Goal: Task Accomplishment & Management: Use online tool/utility

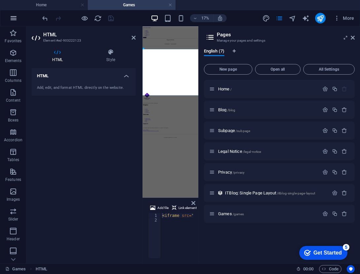
click at [12, 25] on button "button" at bounding box center [14, 18] width 16 height 16
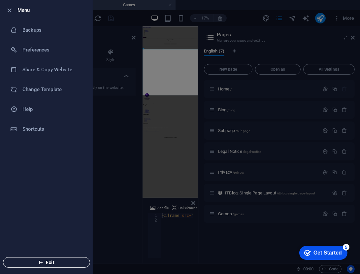
click at [55, 265] on span "Exit" at bounding box center [47, 262] width 76 height 5
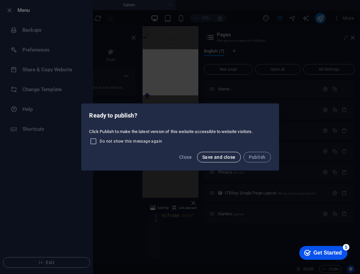
click at [212, 156] on span "Save and close" at bounding box center [218, 157] width 33 height 5
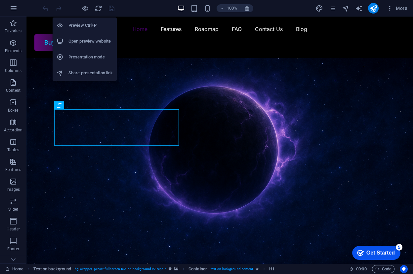
click at [89, 35] on li "Open preview website" at bounding box center [85, 41] width 64 height 16
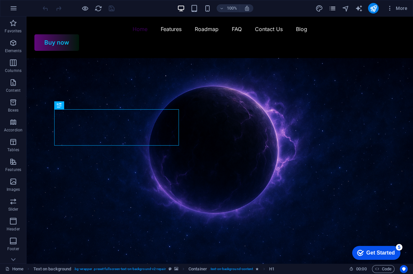
click at [336, 7] on icon "pages" at bounding box center [332, 9] width 8 height 8
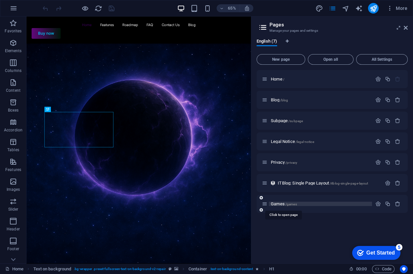
click at [276, 203] on span "Games /games" at bounding box center [284, 203] width 26 height 5
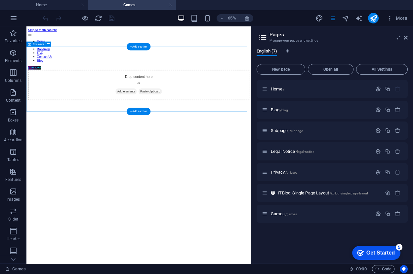
click at [113, 140] on div "Drop content here or Add elements Paste clipboard" at bounding box center [199, 116] width 340 height 47
click at [120, 173] on div at bounding box center [199, 273] width 340 height 266
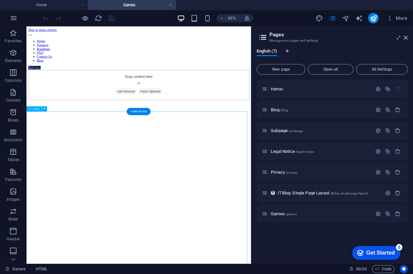
click at [120, 173] on div at bounding box center [199, 273] width 340 height 266
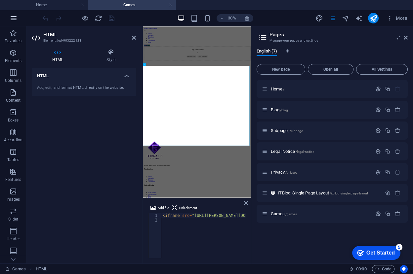
click at [16, 16] on icon "button" at bounding box center [14, 18] width 8 height 8
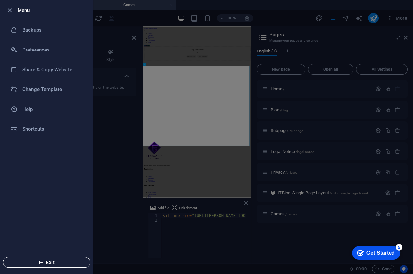
click at [58, 261] on span "Exit" at bounding box center [47, 262] width 76 height 5
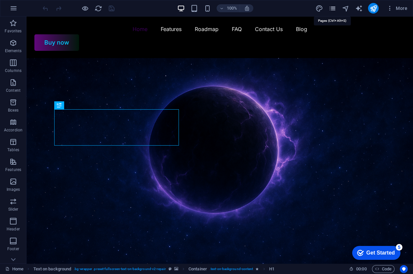
click at [334, 7] on icon "pages" at bounding box center [332, 9] width 8 height 8
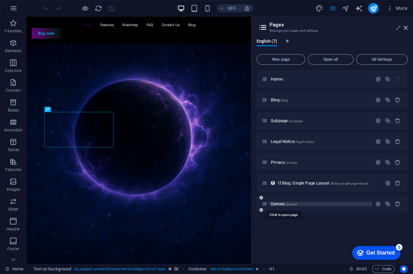
click at [280, 203] on span "Games /games" at bounding box center [284, 203] width 26 height 5
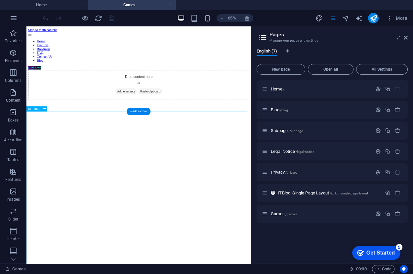
click at [235, 233] on div at bounding box center [199, 273] width 340 height 266
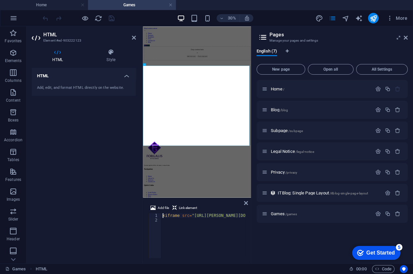
click at [198, 220] on div "< iframe src = "https://trello.com/b/FT42Xjdx.html" style = "width:100%;height:…" at bounding box center [289, 239] width 256 height 53
click at [216, 230] on div "< iframe src = "https://trello.com/b/FT42Xjdx.html" style = "width:100%;height:…" at bounding box center [289, 239] width 256 height 53
type textarea "<iframe src="https://trello.com/b/FT42Xjdx.html" style="width:100%;height:800px…"
paste textarea
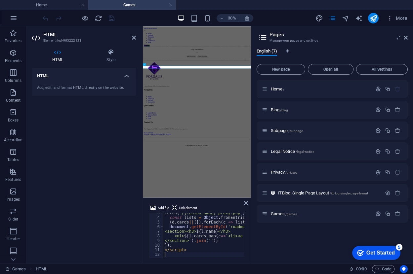
click at [344, 274] on html "Skip to main content Home Features Roadmap FAQ Contact Us Blog Buy now Drop con…" at bounding box center [323, 228] width 360 height 405
click at [111, 18] on icon "save" at bounding box center [112, 19] width 8 height 8
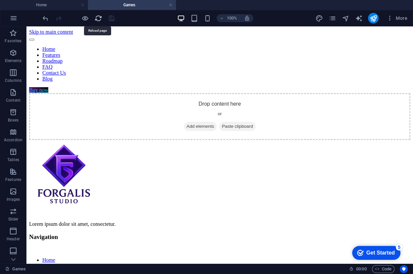
click at [95, 20] on icon "reload" at bounding box center [98, 19] width 8 height 8
click at [34, 140] on div at bounding box center [219, 140] width 381 height 0
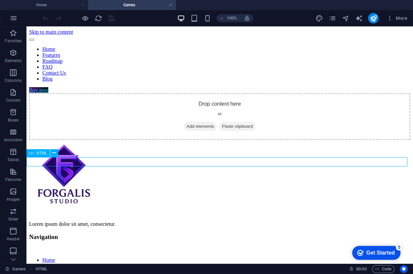
click at [37, 140] on div at bounding box center [219, 140] width 381 height 0
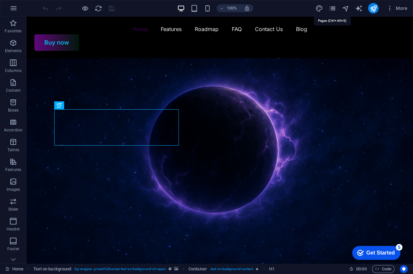
click at [335, 7] on icon "pages" at bounding box center [332, 9] width 8 height 8
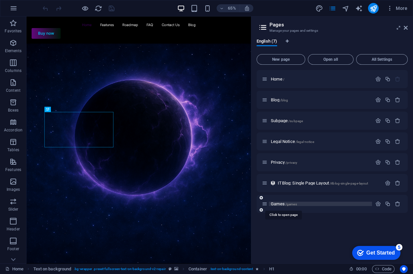
click at [279, 202] on span "Games /games" at bounding box center [284, 203] width 26 height 5
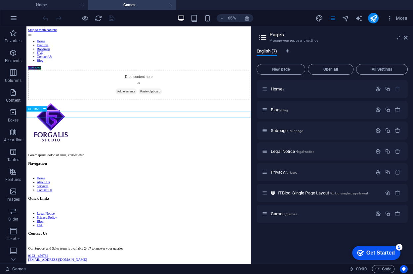
click at [36, 140] on div at bounding box center [199, 140] width 340 height 0
click at [35, 140] on div at bounding box center [199, 140] width 340 height 0
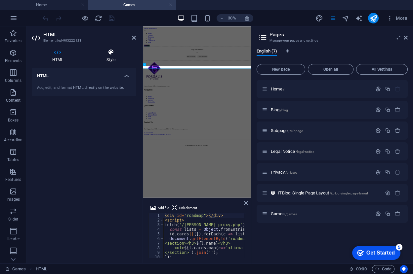
click at [110, 57] on h4 "Style" at bounding box center [111, 56] width 50 height 14
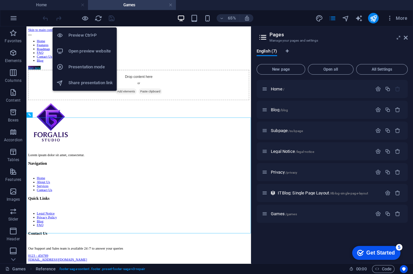
click at [83, 36] on h6 "Preview Ctrl+P" at bounding box center [90, 35] width 44 height 8
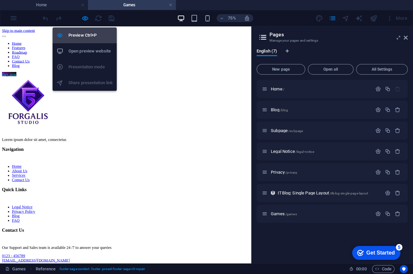
click at [85, 37] on h6 "Preview Ctrl+P" at bounding box center [90, 35] width 44 height 8
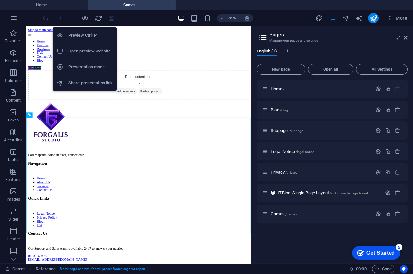
click at [87, 51] on h6 "Open preview website" at bounding box center [90, 51] width 44 height 8
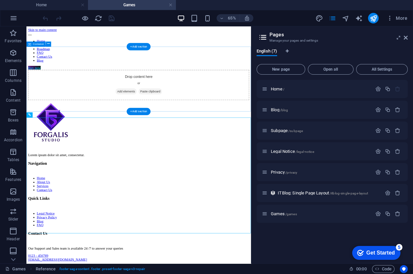
click at [277, 121] on div "Drop content here or Add elements Paste clipboard" at bounding box center [199, 116] width 340 height 47
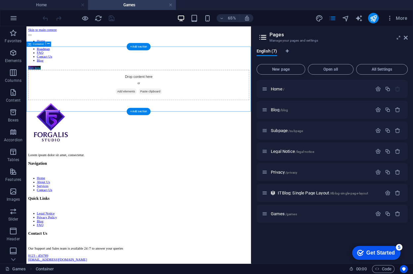
click at [283, 140] on div "Drop content here or Add elements Paste clipboard" at bounding box center [199, 116] width 340 height 47
click at [336, 18] on div "More" at bounding box center [362, 18] width 95 height 11
click at [334, 18] on icon "pages" at bounding box center [332, 19] width 8 height 8
click at [332, 19] on icon "pages" at bounding box center [332, 19] width 8 height 8
drag, startPoint x: 404, startPoint y: 40, endPoint x: 377, endPoint y: 13, distance: 37.8
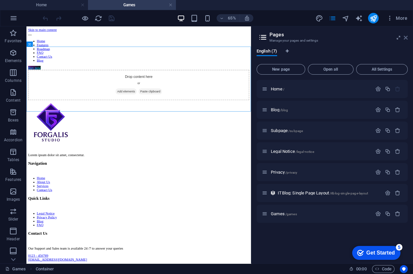
click at [404, 39] on icon at bounding box center [405, 37] width 4 height 5
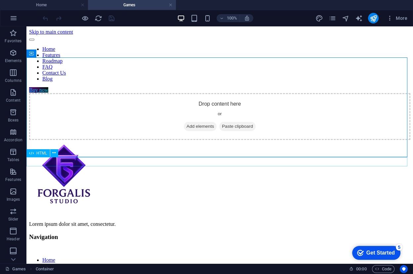
click at [57, 140] on div at bounding box center [219, 140] width 381 height 0
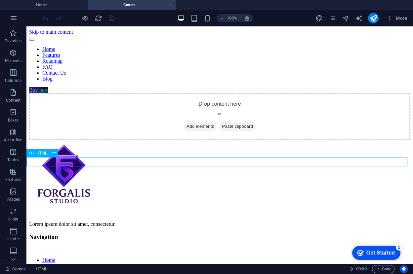
click at [31, 140] on div at bounding box center [219, 140] width 381 height 0
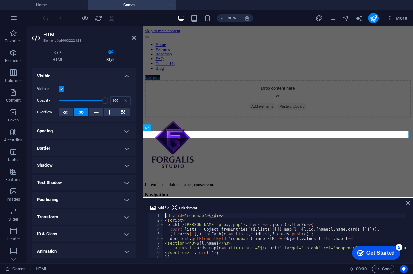
scroll to position [12, 0]
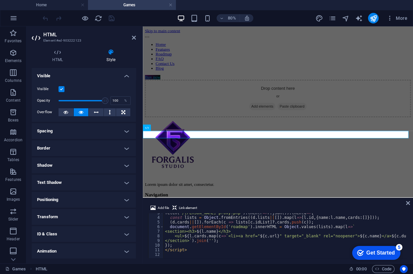
click at [247, 245] on div "fetch ( '/trello-proxy.php' ) . then ( r => r . json ( )) . then ( d => { const…" at bounding box center [336, 237] width 345 height 53
type textarea "</script>"
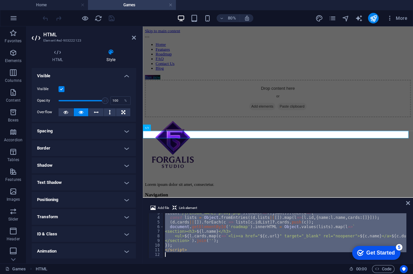
paste textarea
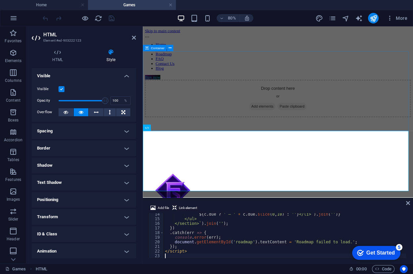
click at [281, 130] on div "Drop content here or Add elements Paste clipboard" at bounding box center [311, 116] width 332 height 47
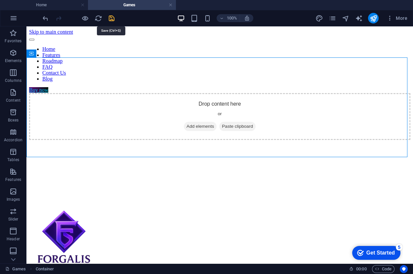
click at [109, 19] on icon "save" at bounding box center [112, 19] width 8 height 8
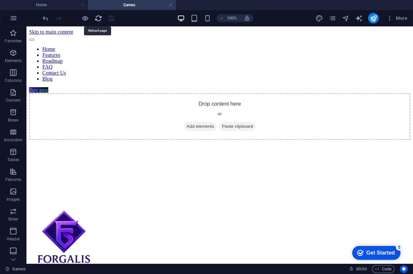
click at [97, 18] on icon "reload" at bounding box center [98, 19] width 8 height 8
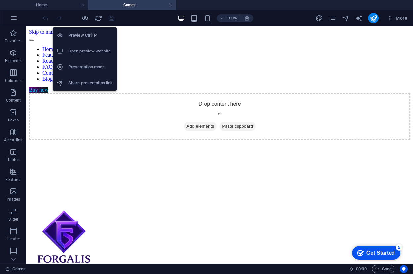
click at [91, 50] on h6 "Open preview website" at bounding box center [90, 51] width 44 height 8
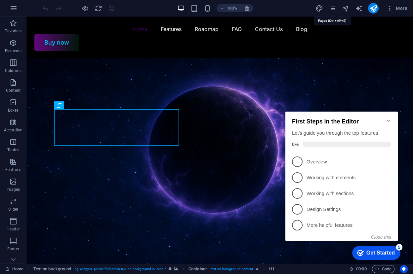
click at [333, 8] on icon "pages" at bounding box center [332, 9] width 8 height 8
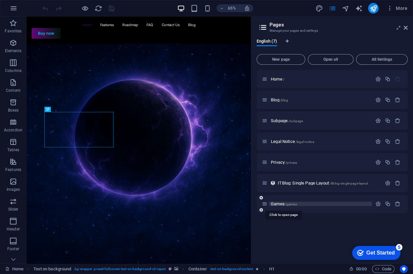
click at [275, 203] on span "Games /games" at bounding box center [284, 203] width 26 height 5
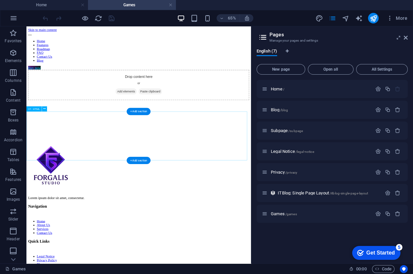
click at [70, 205] on div at bounding box center [199, 173] width 340 height 66
click at [66, 179] on div at bounding box center [199, 173] width 340 height 66
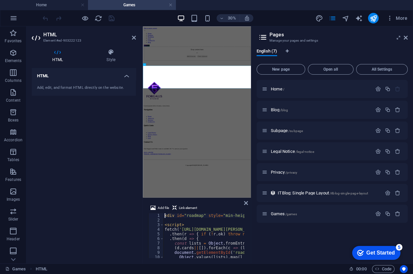
click at [194, 274] on html "Skip to main content Home Features Roadmap FAQ Contact Us Blog Buy now Drop con…" at bounding box center [323, 261] width 360 height 471
drag, startPoint x: 51, startPoint y: 436, endPoint x: 164, endPoint y: 14, distance: 436.5
click at [133, 35] on icon at bounding box center [134, 37] width 4 height 5
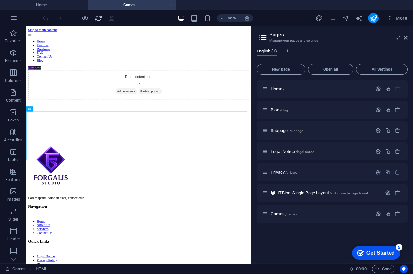
click at [100, 18] on icon "reload" at bounding box center [98, 19] width 8 height 8
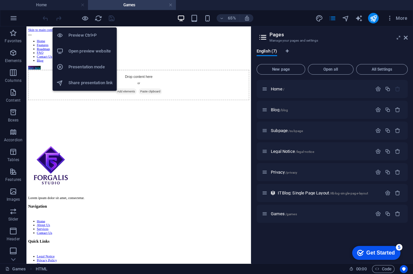
click at [87, 51] on h6 "Open preview website" at bounding box center [90, 51] width 44 height 8
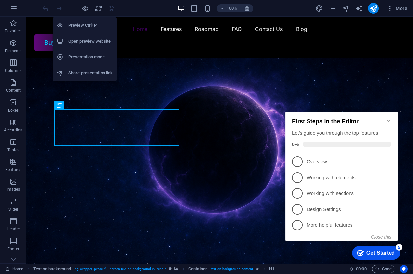
click at [87, 38] on h6 "Open preview website" at bounding box center [90, 41] width 44 height 8
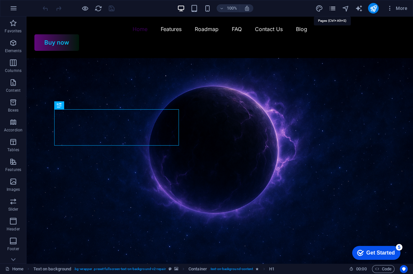
click at [333, 9] on icon "pages" at bounding box center [332, 9] width 8 height 8
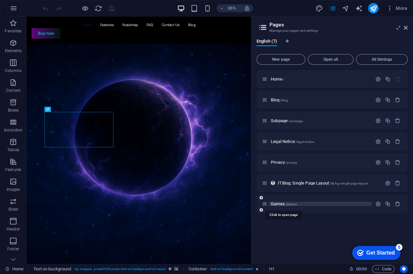
click at [284, 204] on span "Games /games" at bounding box center [284, 203] width 26 height 5
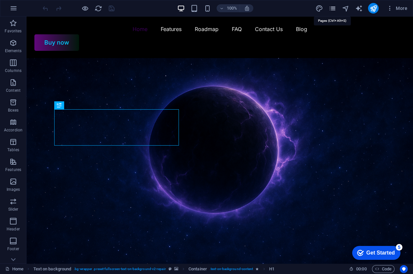
click at [335, 10] on icon "pages" at bounding box center [332, 9] width 8 height 8
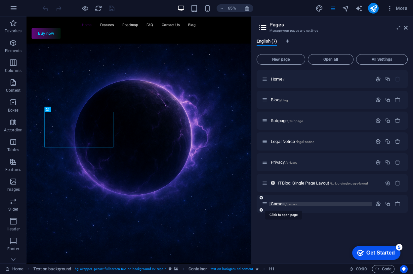
click at [277, 202] on span "Games /games" at bounding box center [284, 203] width 26 height 5
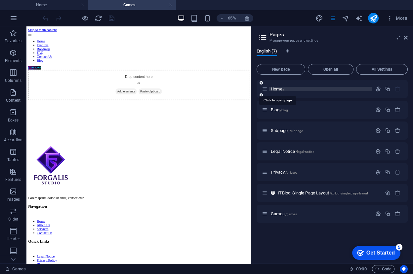
click at [280, 89] on span "Home /" at bounding box center [278, 89] width 14 height 5
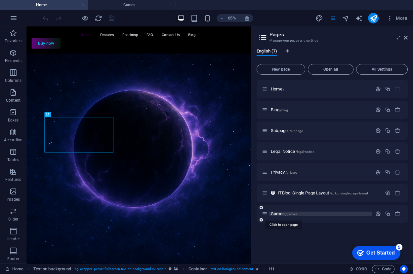
click at [282, 214] on span "Games /games" at bounding box center [284, 213] width 26 height 5
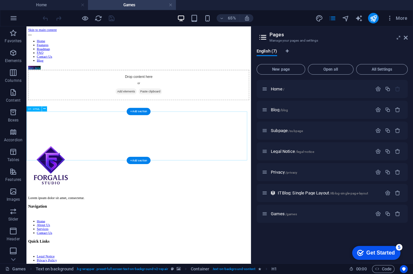
click at [49, 178] on div at bounding box center [199, 173] width 340 height 66
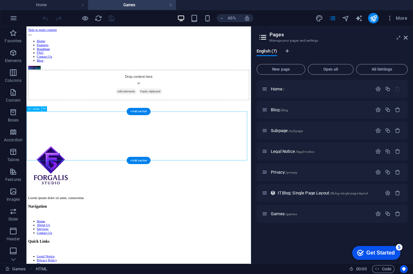
click at [48, 171] on div at bounding box center [199, 173] width 340 height 66
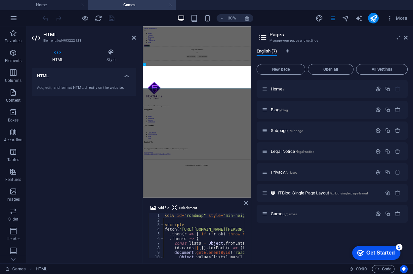
click at [190, 232] on div "< div id = "roadmap" style = "min-height:200px" > </ div > < script > fetch ( '…" at bounding box center [269, 239] width 212 height 53
type textarea "</script>"
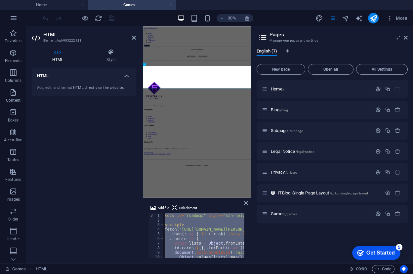
scroll to position [30, 0]
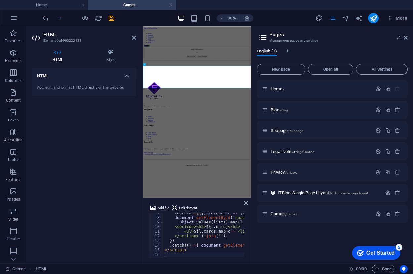
click at [271, 247] on div "Home / Blog /blog Subpage /subpage Legal Notice /legal-notice Privacy /privacy …" at bounding box center [331, 169] width 151 height 178
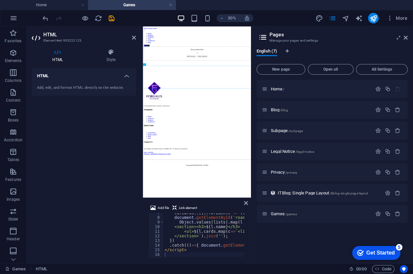
drag, startPoint x: 245, startPoint y: 205, endPoint x: 274, endPoint y: 244, distance: 48.7
click at [111, 19] on icon "save" at bounding box center [112, 19] width 8 height 8
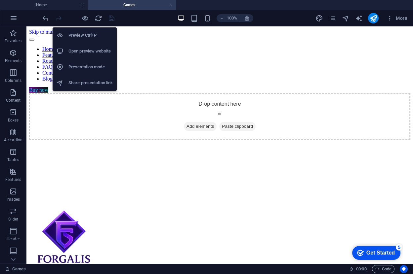
click at [88, 47] on h6 "Open preview website" at bounding box center [90, 51] width 44 height 8
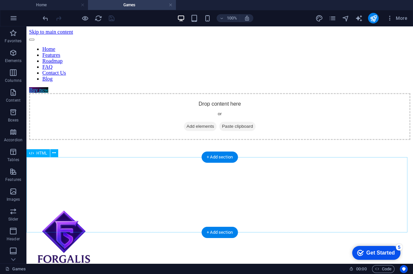
click at [149, 169] on div at bounding box center [219, 173] width 381 height 66
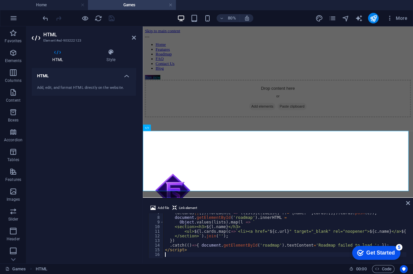
click at [248, 228] on div "( d . cards || [ ]) . forEach ( c => ( lists [ c . idList ] ?? = { name : '' , …" at bounding box center [345, 237] width 363 height 53
type textarea "</script>"
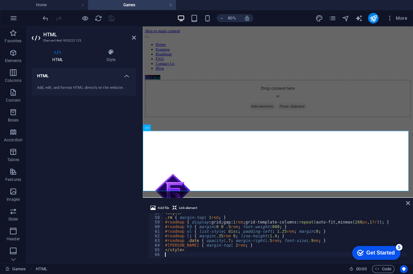
scroll to position [260, 0]
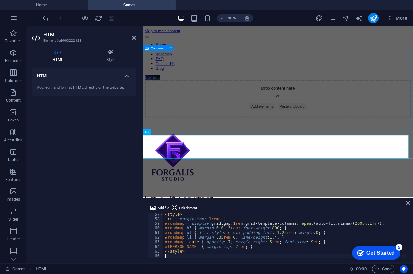
click at [257, 140] on div "Drop content here or Add elements Paste clipboard" at bounding box center [311, 116] width 332 height 47
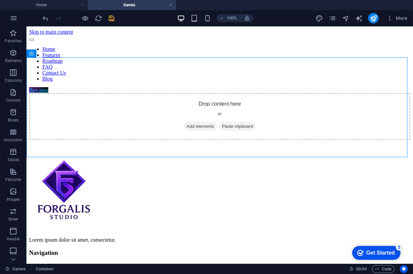
click at [109, 19] on icon "save" at bounding box center [112, 19] width 8 height 8
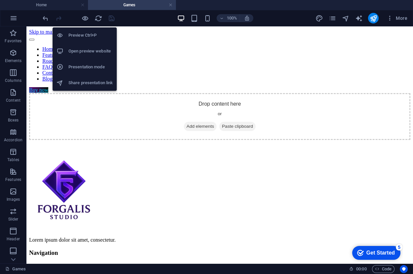
click at [89, 45] on li "Open preview website" at bounding box center [85, 51] width 64 height 16
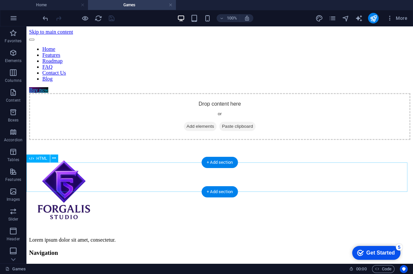
click at [67, 145] on div at bounding box center [219, 145] width 381 height 0
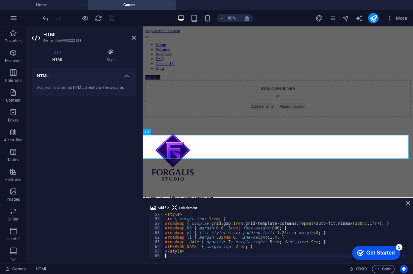
click at [222, 221] on div "< style > .rm { margin-top : 1 rem ; } #roadmap { display : grid ; gap : 1 rem …" at bounding box center [285, 239] width 242 height 54
type textarea "</style>"
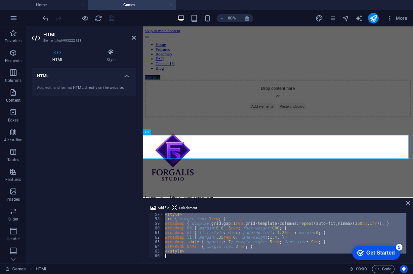
scroll to position [315, 0]
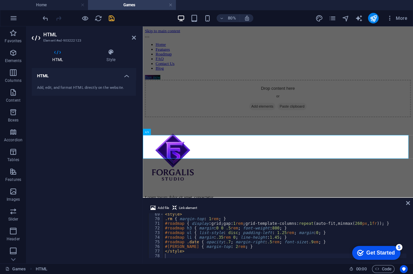
click at [212, 221] on div "< style > .rm { margin-top : 1 rem ; } #roadmap { display : grid ; gap : 1 rem …" at bounding box center [285, 239] width 242 height 54
type textarea "</style>"
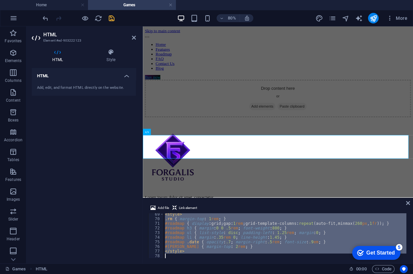
paste textarea
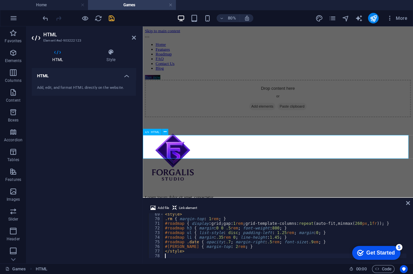
click at [231, 145] on div at bounding box center [311, 145] width 332 height 0
click at [174, 93] on div "Drop content here or Add elements Paste clipboard" at bounding box center [311, 116] width 332 height 47
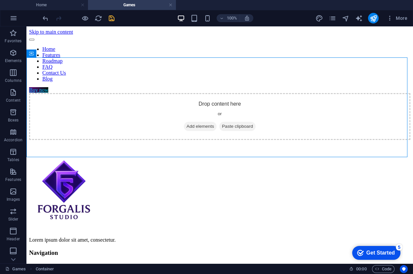
click at [110, 22] on div at bounding box center [78, 18] width 74 height 11
drag, startPoint x: 110, startPoint y: 22, endPoint x: 111, endPoint y: 18, distance: 4.0
click at [111, 18] on icon "save" at bounding box center [112, 19] width 8 height 8
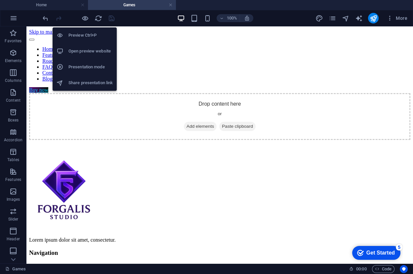
click at [86, 48] on h6 "Open preview website" at bounding box center [90, 51] width 44 height 8
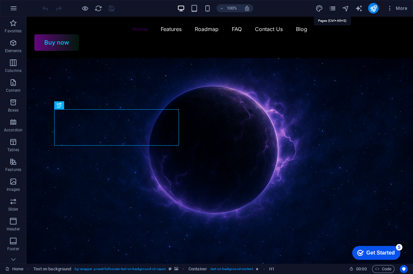
click at [336, 8] on icon "pages" at bounding box center [332, 9] width 8 height 8
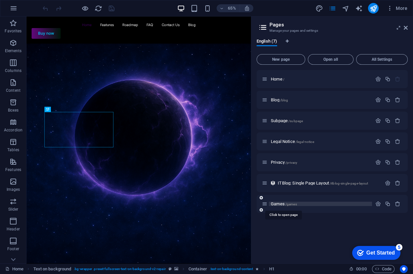
click at [278, 205] on span "Games /games" at bounding box center [284, 203] width 26 height 5
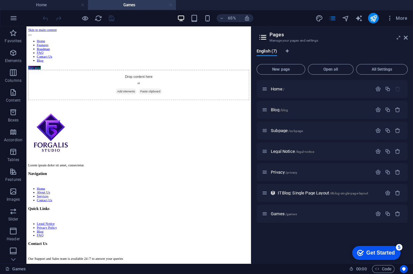
click at [172, 3] on link at bounding box center [170, 5] width 4 height 6
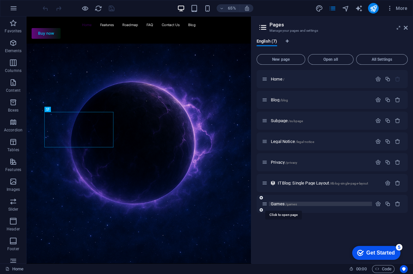
click at [285, 202] on span "/games" at bounding box center [291, 204] width 12 height 4
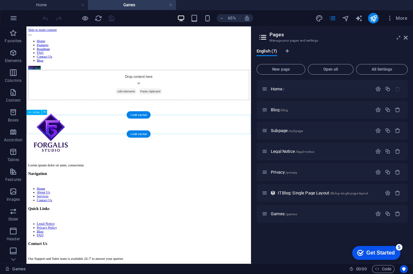
click at [30, 145] on div at bounding box center [199, 145] width 340 height 0
click at [34, 145] on div at bounding box center [199, 145] width 340 height 0
click at [50, 145] on div at bounding box center [199, 145] width 340 height 0
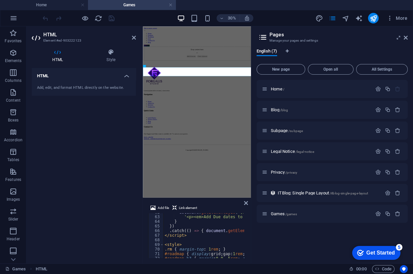
scroll to position [317, 0]
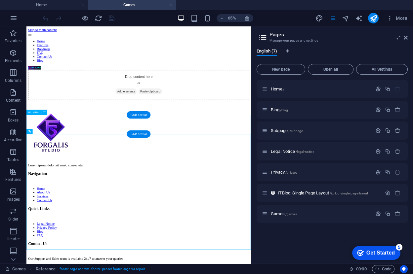
click at [229, 158] on div "Home Features Roadmap FAQ Contact Us Blog Buy now Drop content here or Add elem…" at bounding box center [199, 238] width 340 height 407
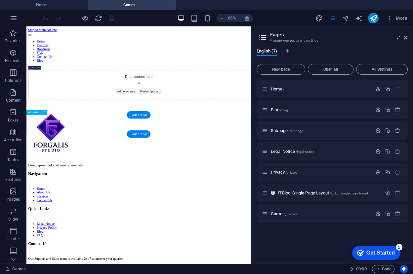
click at [232, 145] on div at bounding box center [199, 145] width 340 height 0
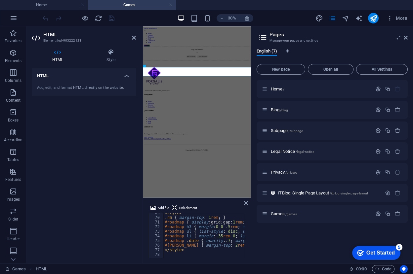
click at [208, 245] on div "< style > .rm { margin-top : 1 rem ; } #roadmap { display : grid ; gap : 1 rem …" at bounding box center [275, 237] width 225 height 53
type textarea "</style>"
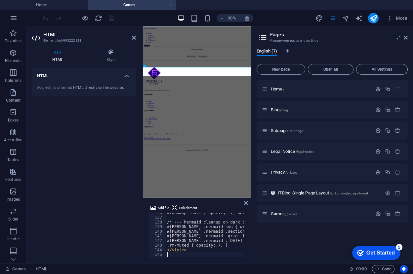
scroll to position [627, 0]
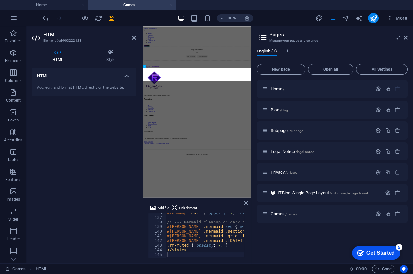
click at [304, 274] on html "Skip to main content Home Features Roadmap FAQ Contact Us Blog Buy now Drop con…" at bounding box center [323, 244] width 360 height 436
click at [110, 19] on icon "save" at bounding box center [112, 19] width 8 height 8
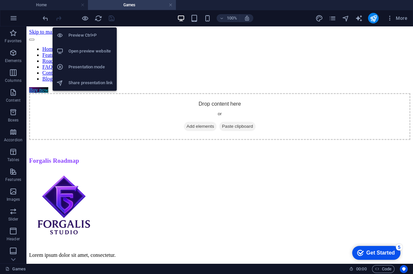
click at [91, 55] on li "Open preview website" at bounding box center [85, 51] width 64 height 16
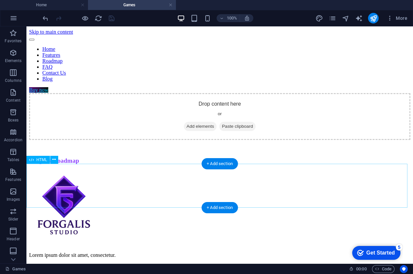
click at [100, 164] on div "Forgalis Roadmap" at bounding box center [219, 156] width 381 height 18
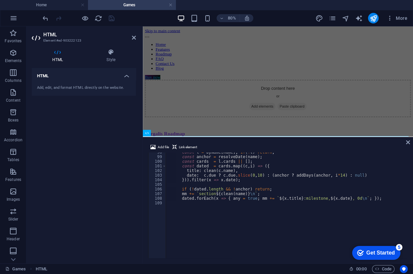
scroll to position [91, 0]
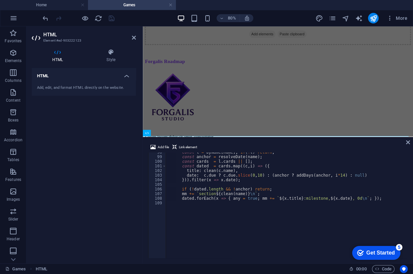
drag, startPoint x: 228, startPoint y: 198, endPoint x: 120, endPoint y: 124, distance: 131.4
click at [238, 125] on div "Reference HTML Container Placeholder Reference Add file Link element 98 99 100 …" at bounding box center [278, 144] width 270 height 237
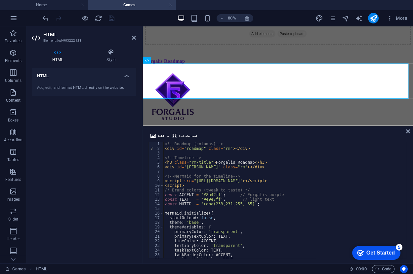
scroll to position [0, 0]
click at [269, 195] on div "<!-- Roadmap (columns) --> < div id = "roadmap" class = "rm" > </ div > <!-- Ti…" at bounding box center [306, 204] width 287 height 125
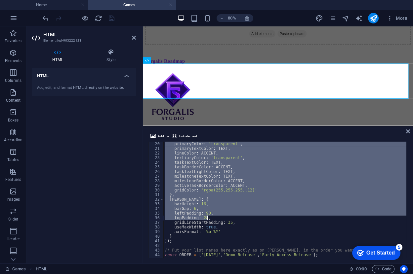
scroll to position [110, 0]
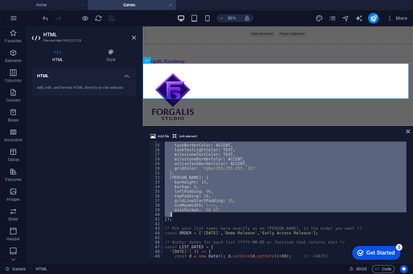
drag, startPoint x: 165, startPoint y: 168, endPoint x: 223, endPoint y: 220, distance: 77.9
click at [223, 220] on div "taskTextColor : TEXT , taskBorderColor : ACCENT , taskTextLightColor : TEXT , m…" at bounding box center [306, 200] width 287 height 125
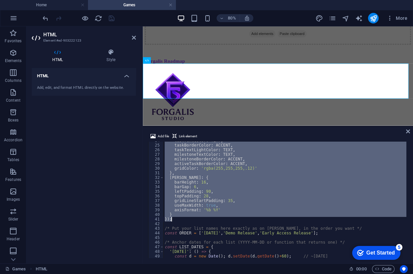
paste textarea "</script>"
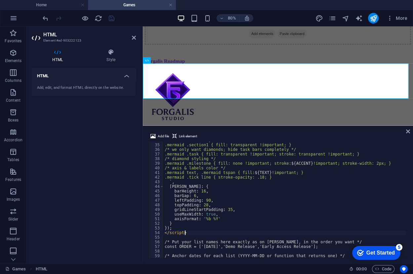
scroll to position [156, 0]
click at [249, 193] on div ".mermaid .section0, .mermaid .section1 { fill: transparent !important; } /* we …" at bounding box center [306, 200] width 287 height 125
type textarea "barHeight: 16,"
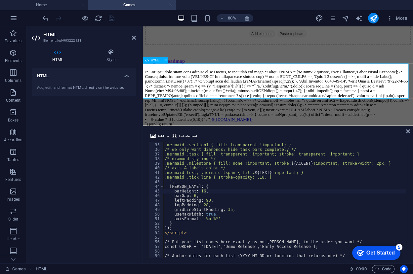
click at [295, 73] on div "Forgalis Roadmap ${c.due ? ` ${c.due.slice(0,10)} ` : ''} ${c.name} `).join('')…" at bounding box center [311, 160] width 332 height 208
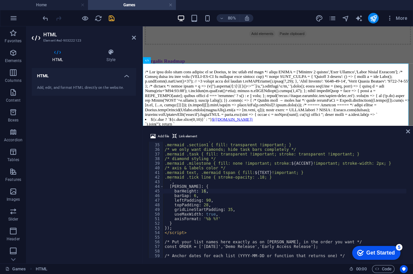
click at [113, 18] on icon "save" at bounding box center [112, 19] width 8 height 8
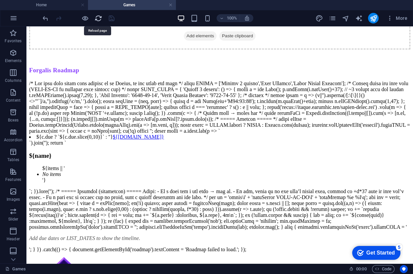
click at [94, 20] on icon "reload" at bounding box center [98, 19] width 8 height 8
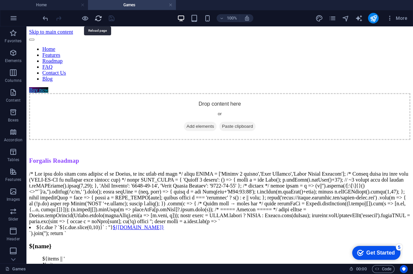
scroll to position [0, 0]
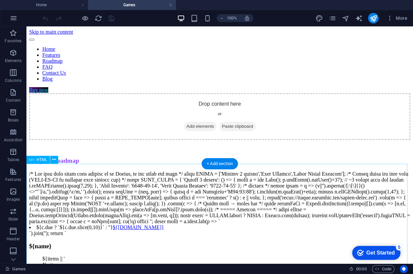
click at [238, 176] on div "Forgalis Roadmap ${c.due ? ` ${c.due.slice(0,10)} ` : ''} ${c.name} `).join('')…" at bounding box center [219, 245] width 381 height 197
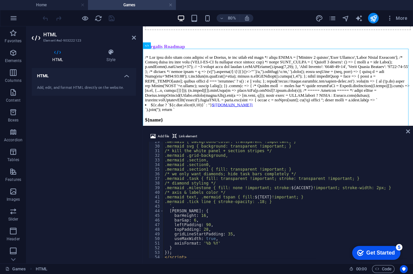
scroll to position [154, 0]
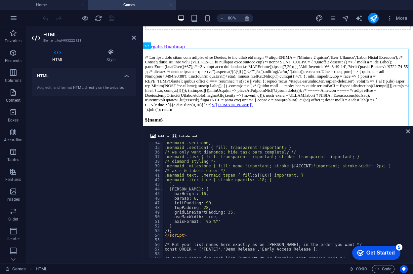
click at [219, 199] on div ".mermaid .section0, .mermaid .section1 { fill: transparent !important; } /* we …" at bounding box center [306, 203] width 287 height 125
type textarea "</style>"
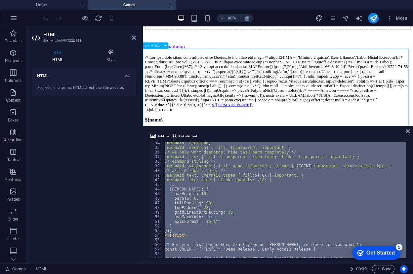
click at [302, 109] on div "Forgalis Roadmap ${c.due ? ` ${c.due.slice(0,10)} ` : ''} ${c.name} `).join('')…" at bounding box center [311, 142] width 332 height 208
click at [268, 87] on div "Forgalis Roadmap ${c.due ? ` ${c.due.slice(0,10)} ` : ''} ${c.name} `).join('')…" at bounding box center [311, 142] width 332 height 208
click at [56, 135] on div "HTML Add, edit, and format HTML directly on the website." at bounding box center [84, 163] width 104 height 190
click at [66, 8] on h4 "Home" at bounding box center [44, 4] width 88 height 7
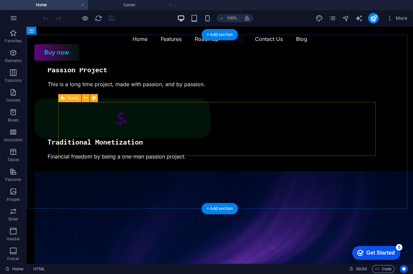
scroll to position [1165, 0]
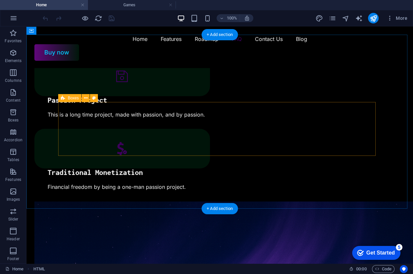
drag, startPoint x: 280, startPoint y: 154, endPoint x: 147, endPoint y: 41, distance: 174.8
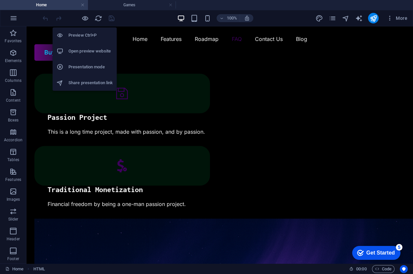
click at [115, 10] on div "100% More" at bounding box center [206, 18] width 412 height 16
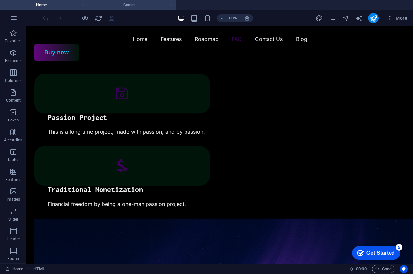
click at [112, 6] on h4 "Games" at bounding box center [132, 4] width 88 height 7
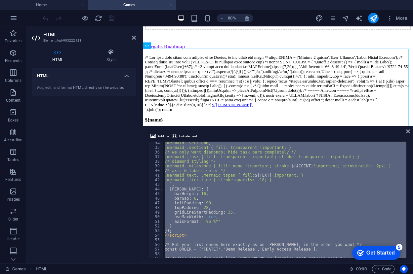
click at [272, 113] on div "Forgalis Roadmap ${c.due ? ` ${c.due.slice(0,10)} ` : ''} ${c.name} `).join('')…" at bounding box center [311, 142] width 332 height 208
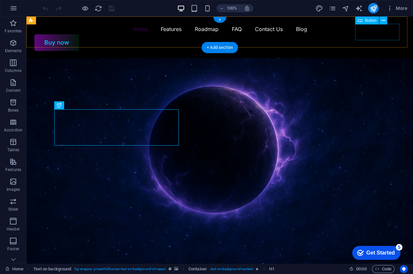
click at [361, 34] on div "Buy now" at bounding box center [219, 42] width 370 height 17
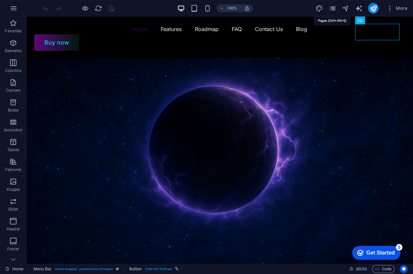
click at [335, 6] on icon "pages" at bounding box center [332, 9] width 8 height 8
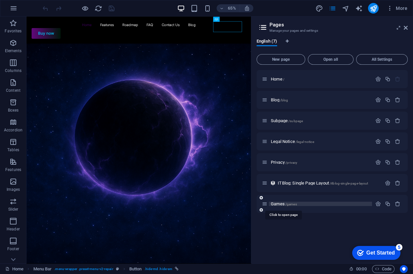
click at [279, 203] on span "Games /games" at bounding box center [284, 203] width 26 height 5
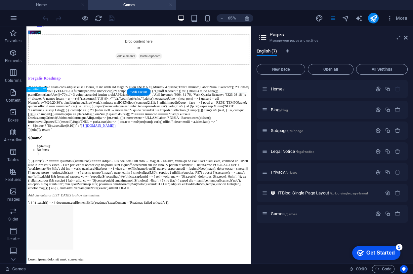
scroll to position [110, 0]
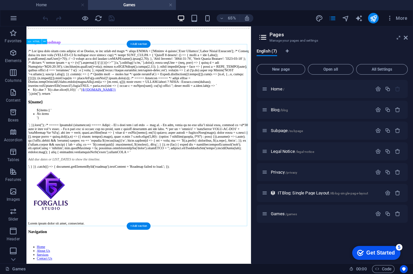
click at [230, 245] on div "Forgalis Roadmap ${c.due ? ` ${c.due.slice(0,10)} ` : ''} ${[DOMAIN_NAME]} `).j…" at bounding box center [199, 141] width 340 height 208
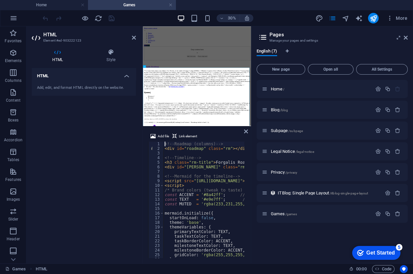
click at [193, 201] on div "<!-- Roadmap (columns) --> < div id = "roadmap" class = "rm" > </ div > <!-- Ti…" at bounding box center [306, 204] width 287 height 125
type textarea "</style>"
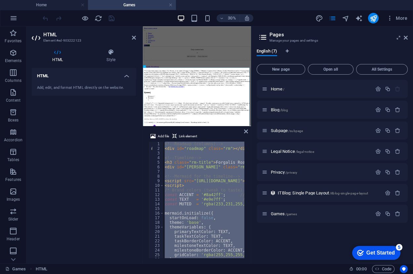
scroll to position [403, 0]
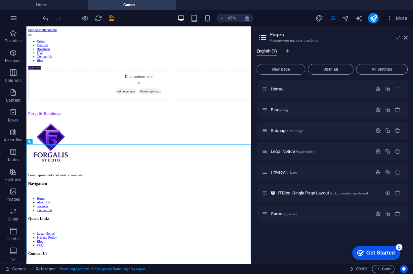
click at [402, 40] on header "Pages Manage your pages and settings" at bounding box center [333, 34] width 150 height 17
click at [405, 35] on icon at bounding box center [405, 37] width 4 height 5
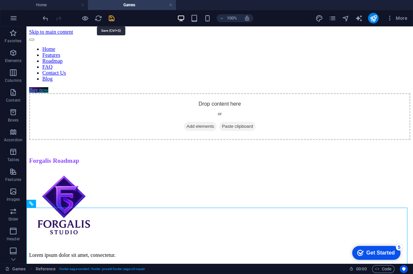
click at [112, 20] on icon "save" at bounding box center [112, 19] width 8 height 8
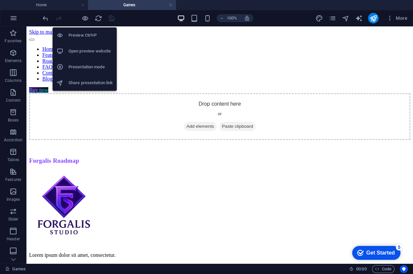
click at [83, 47] on h6 "Open preview website" at bounding box center [90, 51] width 44 height 8
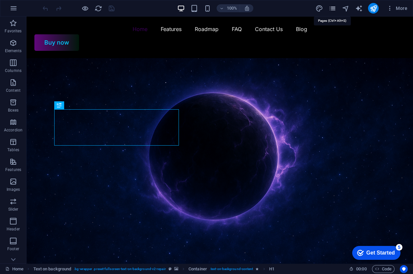
click at [332, 7] on icon "pages" at bounding box center [332, 9] width 8 height 8
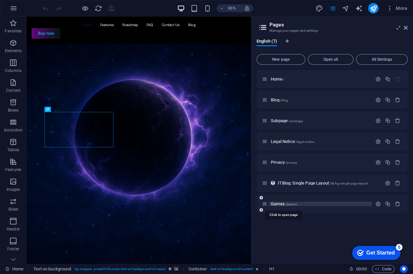
click at [280, 202] on span "Games /games" at bounding box center [284, 203] width 26 height 5
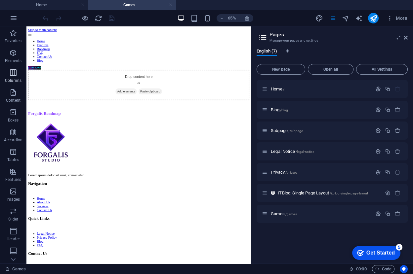
click at [14, 80] on p "Columns" at bounding box center [13, 80] width 17 height 5
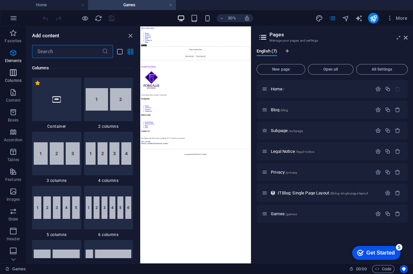
scroll to position [327, 0]
click at [16, 100] on p "Content" at bounding box center [13, 100] width 15 height 5
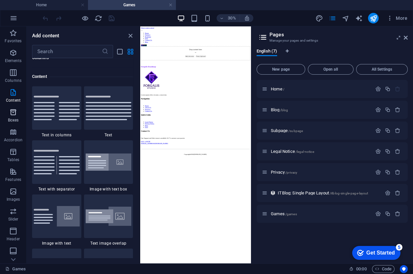
scroll to position [1155, 0]
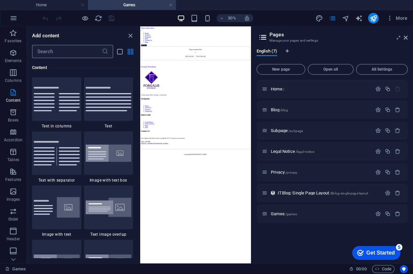
click at [89, 54] on input "text" at bounding box center [67, 51] width 70 height 13
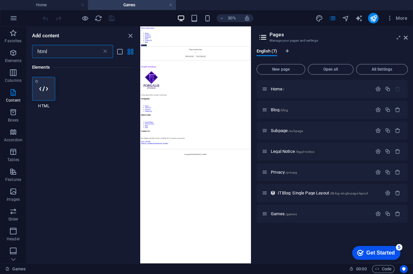
type input "html"
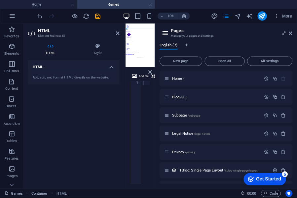
scroll to position [45, 0]
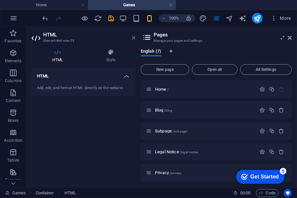
click at [133, 40] on icon at bounding box center [134, 37] width 4 height 5
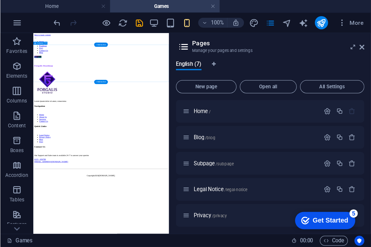
scroll to position [0, 0]
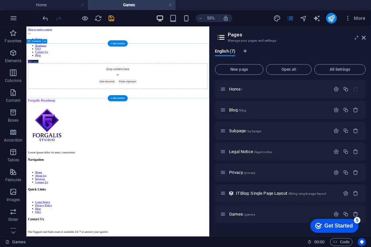
click at [264, 138] on div "Drop content here or Add elements Paste clipboard" at bounding box center [192, 116] width 327 height 47
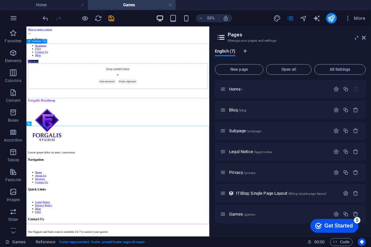
click at [45, 43] on icon at bounding box center [45, 41] width 2 height 4
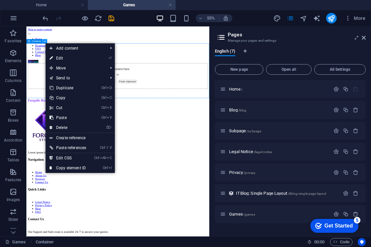
click at [45, 43] on icon at bounding box center [45, 41] width 2 height 4
click at [51, 93] on div "Drop content here or Add elements Paste clipboard" at bounding box center [192, 116] width 327 height 47
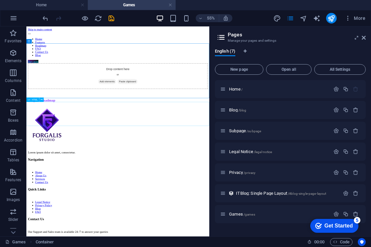
click at [33, 99] on span "HTML" at bounding box center [35, 100] width 6 height 2
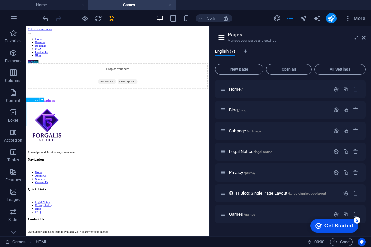
click at [33, 99] on span "HTML" at bounding box center [35, 100] width 6 height 2
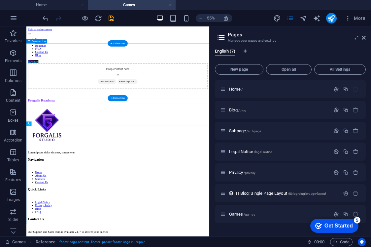
click at [226, 93] on div "Drop content here or Add elements Paste clipboard" at bounding box center [192, 116] width 327 height 47
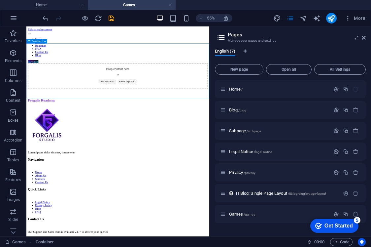
click at [39, 41] on span "Container" at bounding box center [37, 41] width 10 height 2
click at [64, 93] on div "Drop content here or Add elements Paste clipboard" at bounding box center [192, 116] width 327 height 47
click at [78, 116] on div "Drop content here or Add elements Paste clipboard" at bounding box center [192, 116] width 327 height 47
click at [127, 96] on div "Drop content here or Add elements Paste clipboard" at bounding box center [192, 116] width 327 height 47
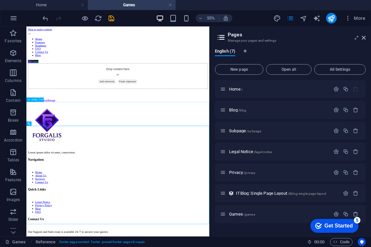
click at [33, 99] on span "HTML" at bounding box center [35, 100] width 6 height 2
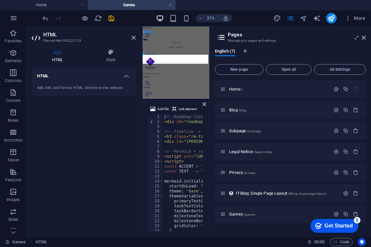
click at [248, 140] on div "Drop content here or Add elements Paste clipboard" at bounding box center [303, 116] width 317 height 47
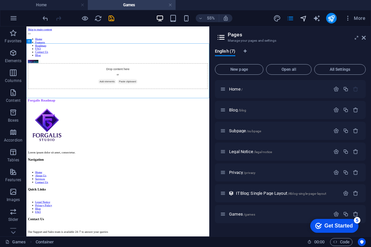
drag, startPoint x: 312, startPoint y: 20, endPoint x: 303, endPoint y: 20, distance: 8.6
click at [310, 20] on div "More" at bounding box center [321, 18] width 95 height 11
click at [280, 19] on icon "design" at bounding box center [278, 19] width 8 height 8
click at [294, 19] on icon "pages" at bounding box center [291, 19] width 8 height 8
click at [305, 22] on div "More" at bounding box center [321, 18] width 95 height 11
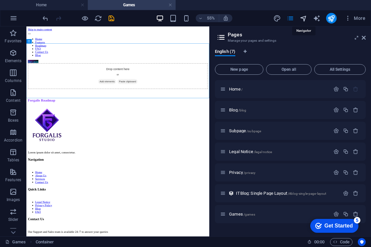
click at [304, 19] on icon "navigator" at bounding box center [304, 19] width 8 height 8
select select "16960465-en"
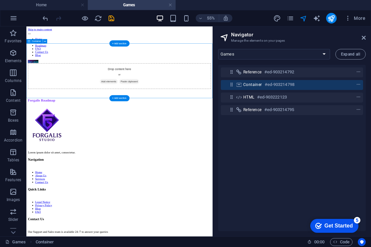
click at [231, 84] on icon at bounding box center [232, 85] width 6 height 6
click at [13, 54] on icon "button" at bounding box center [13, 53] width 8 height 8
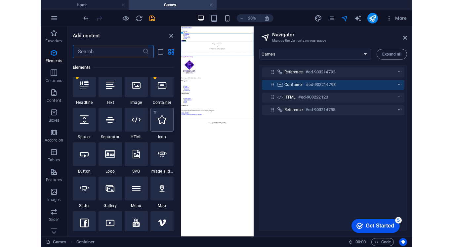
scroll to position [70, 0]
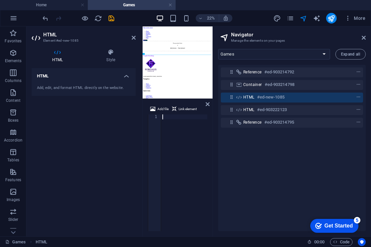
click at [164, 132] on div at bounding box center [184, 177] width 46 height 127
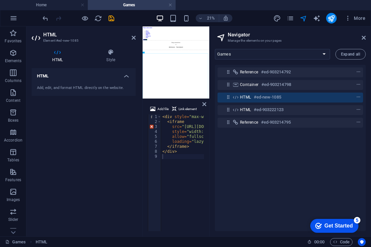
drag, startPoint x: 213, startPoint y: 168, endPoint x: 207, endPoint y: 160, distance: 10.4
click at [207, 160] on div "Home Games Favorites Elements Columns Content Boxes Accordion Tables Features I…" at bounding box center [185, 131] width 371 height 210
drag, startPoint x: 209, startPoint y: 165, endPoint x: 226, endPoint y: 164, distance: 17.2
click at [226, 164] on aside "Navigator Manage the elements on your pages Home Blog Subpage Legal Notice Priv…" at bounding box center [290, 131] width 162 height 210
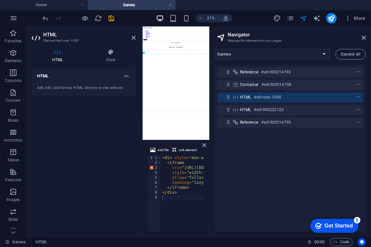
drag, startPoint x: 161, startPoint y: 99, endPoint x: 163, endPoint y: 142, distance: 42.4
click at [163, 142] on div "Container HTML HTML Reference Reference Placeholder HTML Add file Link element …" at bounding box center [176, 131] width 67 height 210
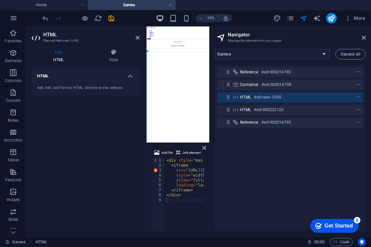
drag, startPoint x: 142, startPoint y: 121, endPoint x: 109, endPoint y: 119, distance: 33.4
click at [109, 119] on aside "HTML Element #ed-new-1085 HTML Style HTML Add, edit, and format HTML directly o…" at bounding box center [86, 131] width 120 height 210
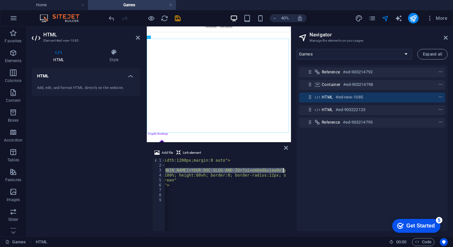
scroll to position [0, 94]
drag, startPoint x: 186, startPoint y: 171, endPoint x: 283, endPoint y: 170, distance: 96.8
click at [283, 170] on div "< div style = "max-width:1200px;margin:0 auto" > < iframe src = "[URL][DOMAIN_N…" at bounding box center [178, 199] width 214 height 82
paste textarea "<iframe src="[URL][DOMAIN_NAME]" width=900 height=500 style="max-width: 100%;" …"
type textarea "src="<iframe src="[URL][DOMAIN_NAME]" width=900 height=500 style="max-width: 10…"
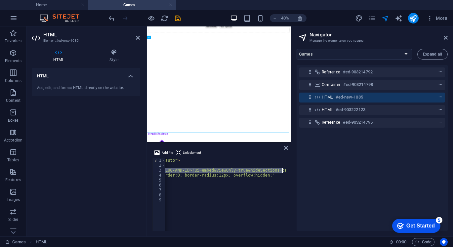
scroll to position [0, 237]
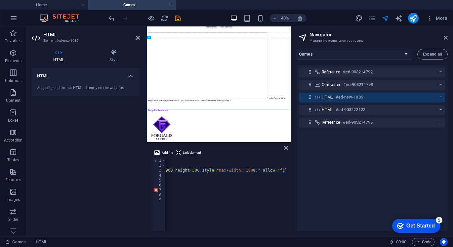
click at [262, 232] on div "Add file Link element src="<iframe src="[URL][DOMAIN_NAME]" width=900 height=50…" at bounding box center [219, 189] width 144 height 93
drag, startPoint x: 260, startPoint y: 231, endPoint x: 257, endPoint y: 230, distance: 3.8
click at [257, 230] on div "Add file Link element src="<iframe src="[URL][DOMAIN_NAME]" width=900 height=50…" at bounding box center [219, 189] width 144 height 93
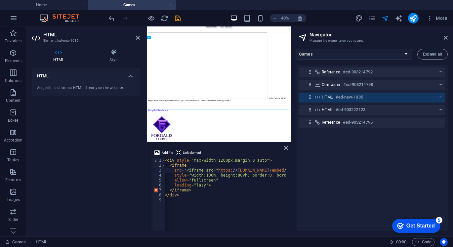
scroll to position [0, 0]
click at [204, 199] on div "< div style = "max-width:1200px;margin:0 auto" > < iframe src = "<iframe src=" …" at bounding box center [344, 199] width 359 height 82
type textarea "</div>"
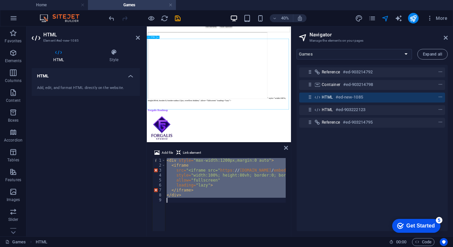
click at [348, 183] on div "" style="width:100%; height:80vh; border:0; border-radius:12px; overflow:hidden…" at bounding box center [326, 128] width 355 height 174
click at [176, 20] on icon "save" at bounding box center [178, 19] width 8 height 8
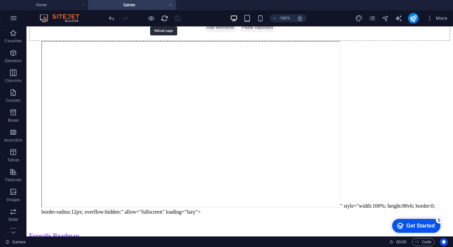
click at [163, 19] on icon "reload" at bounding box center [165, 19] width 8 height 8
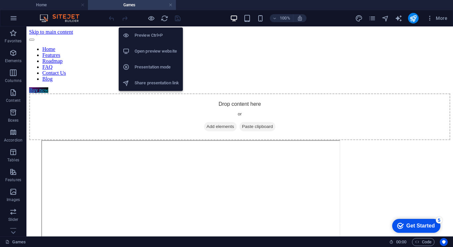
click at [151, 49] on h6 "Open preview website" at bounding box center [156, 51] width 44 height 8
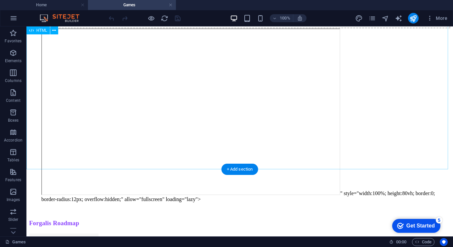
scroll to position [99, 0]
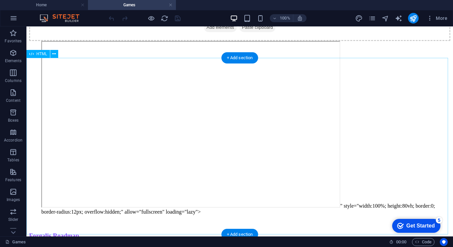
click at [263, 137] on div "" style="width:100%; height:80vh; border:0; border-radius:12px; overflow:hidden…" at bounding box center [239, 128] width 421 height 174
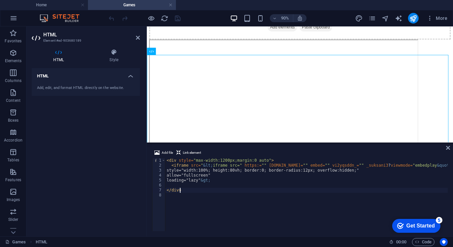
click at [232, 191] on div "< div style = "max-width:1200px;margin:0 auto" > < iframe src = " &lt; iframe s…" at bounding box center [380, 199] width 430 height 82
type textarea "</div>"
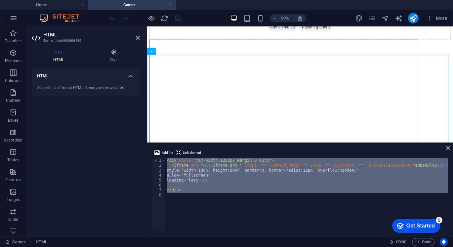
click at [219, 184] on div "< div style = "max-width:1200px;margin:0 auto" > < iframe src = " &lt; iframe s…" at bounding box center [306, 194] width 282 height 73
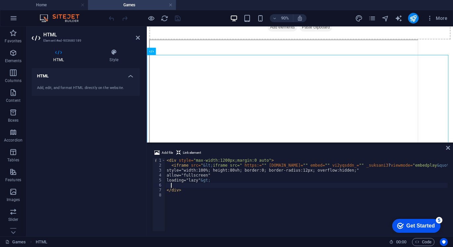
type textarea "</div>"
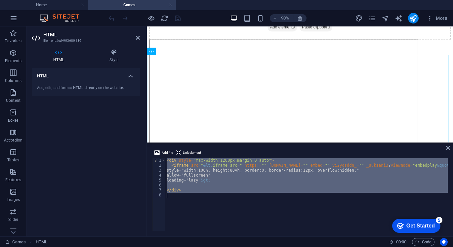
paste textarea
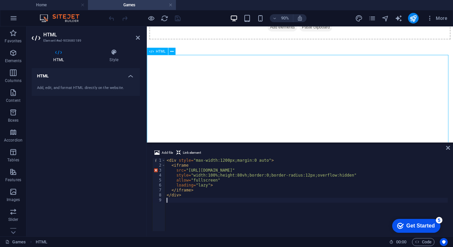
click at [334, 103] on div at bounding box center [316, 93] width 335 height 104
